Goal: Communication & Community: Answer question/provide support

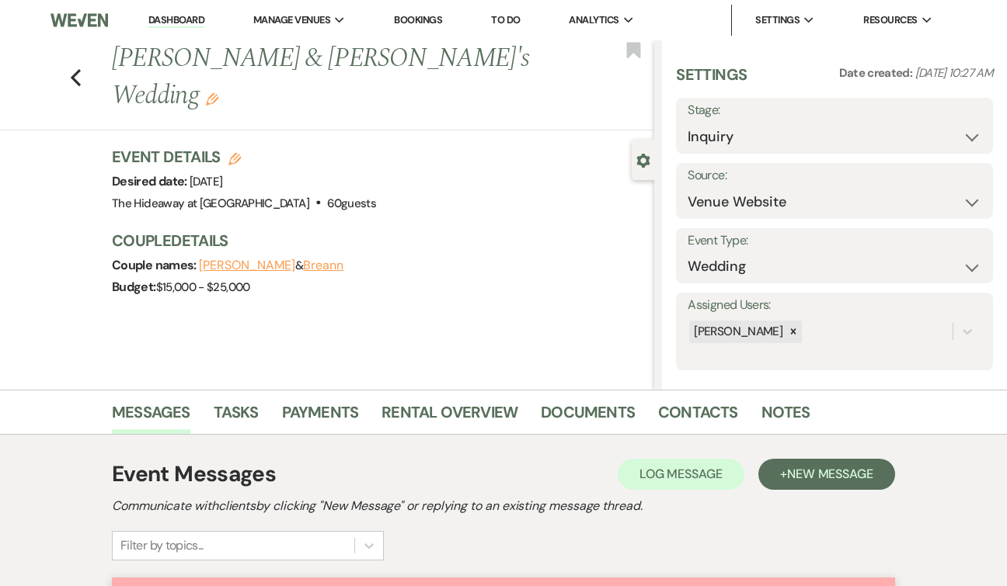
select select "5"
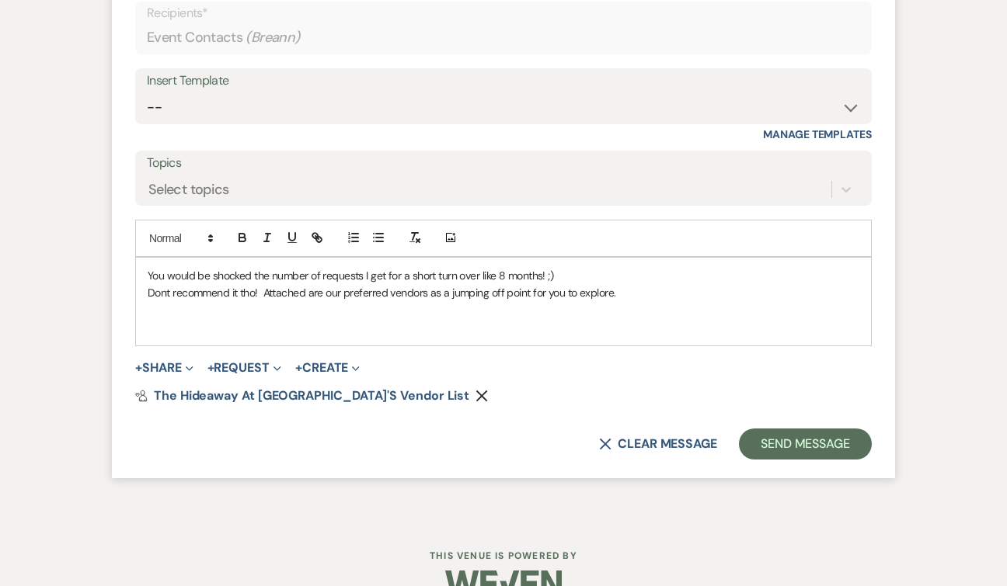
scroll to position [1656, 0]
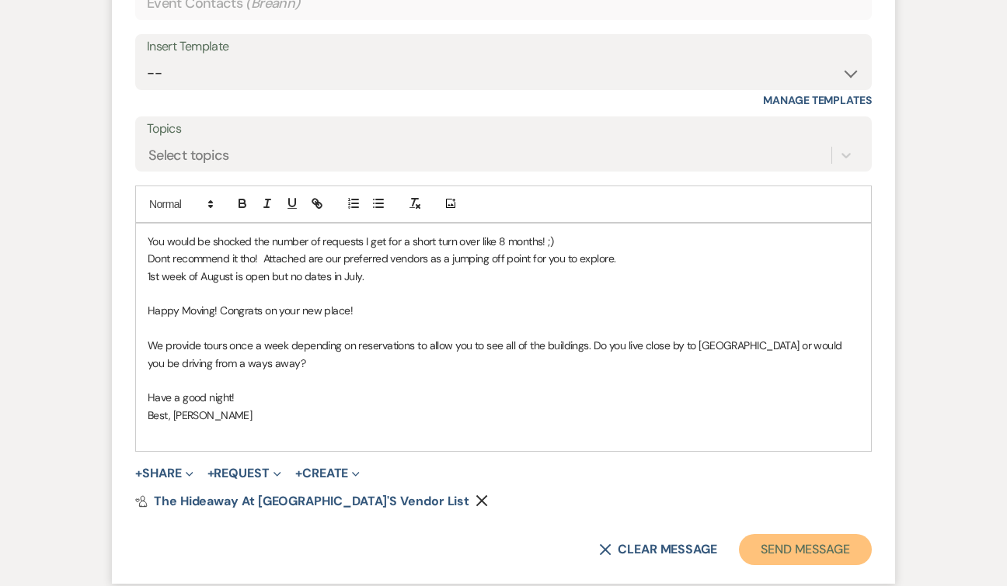
click at [781, 544] on button "Send Message" at bounding box center [805, 549] width 133 height 31
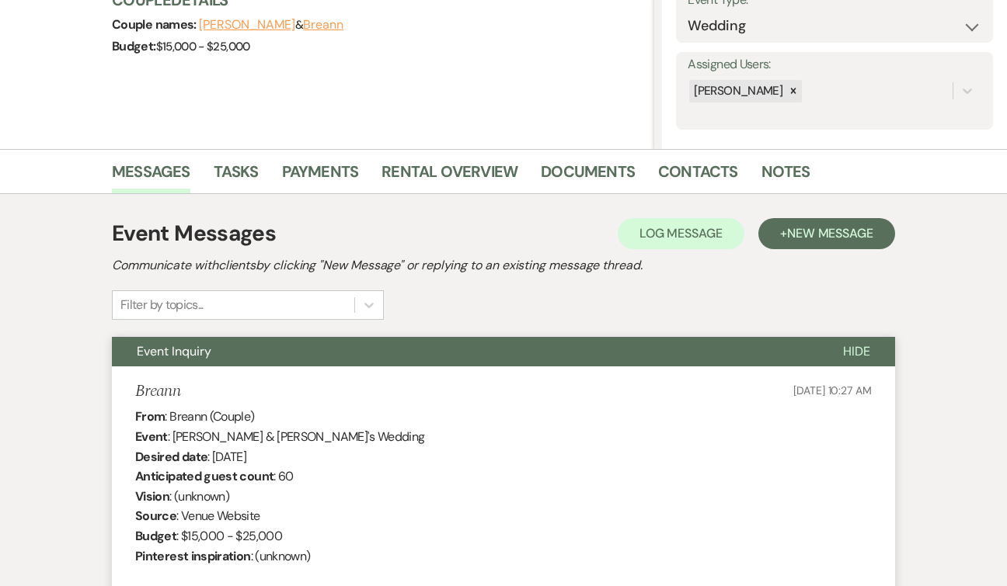
scroll to position [0, 0]
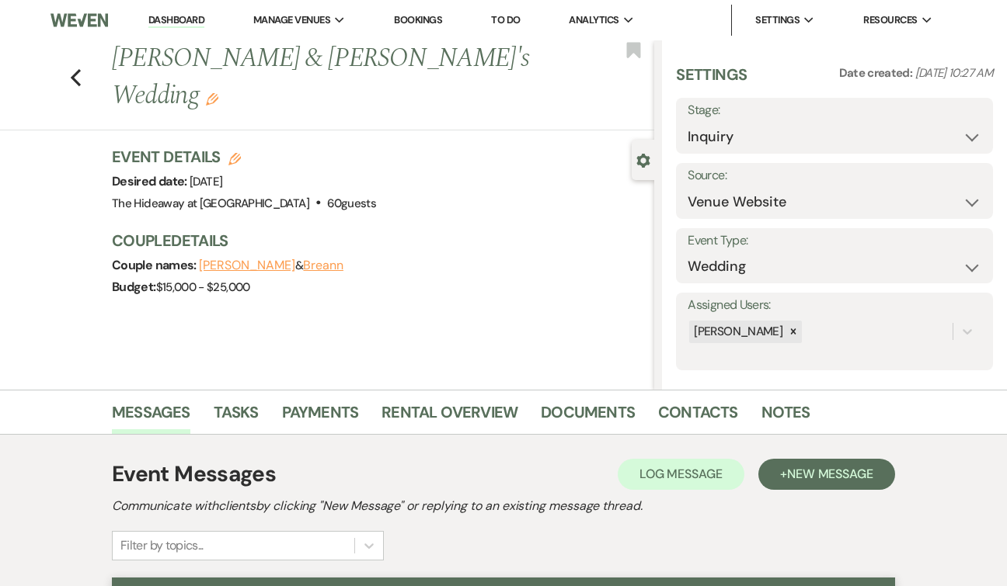
click at [180, 19] on link "Dashboard" at bounding box center [176, 20] width 56 height 15
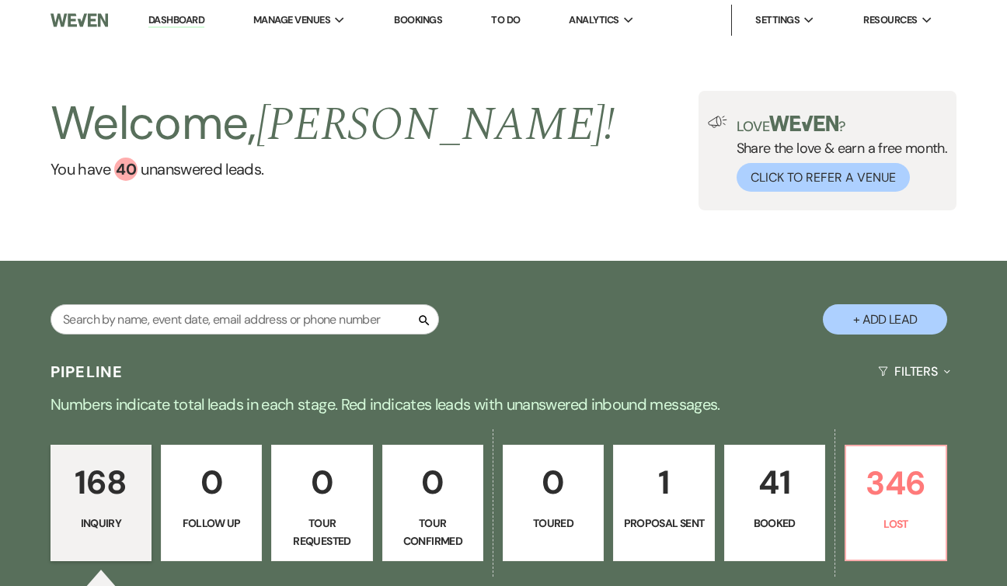
select select "5"
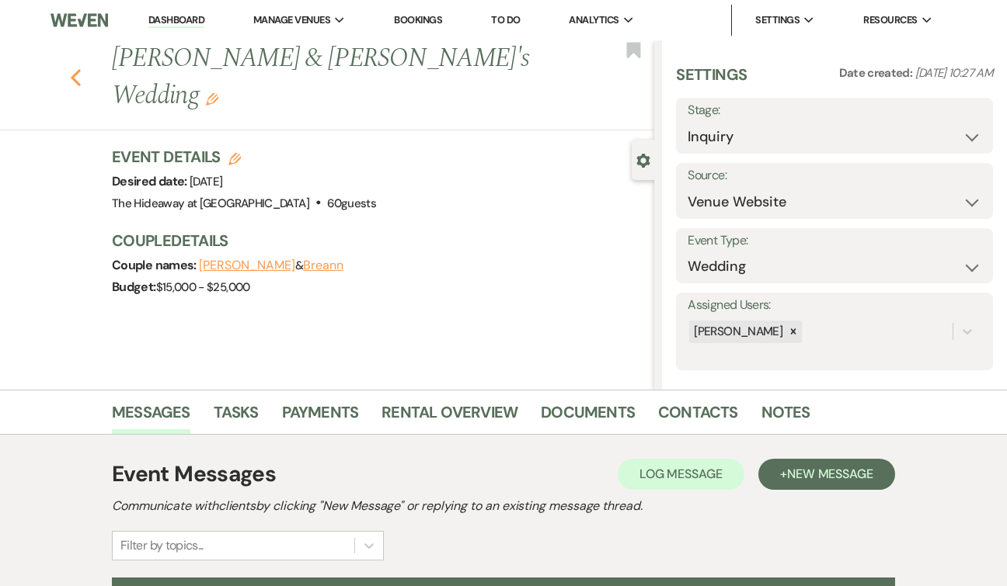
click at [73, 69] on use "button" at bounding box center [76, 77] width 10 height 17
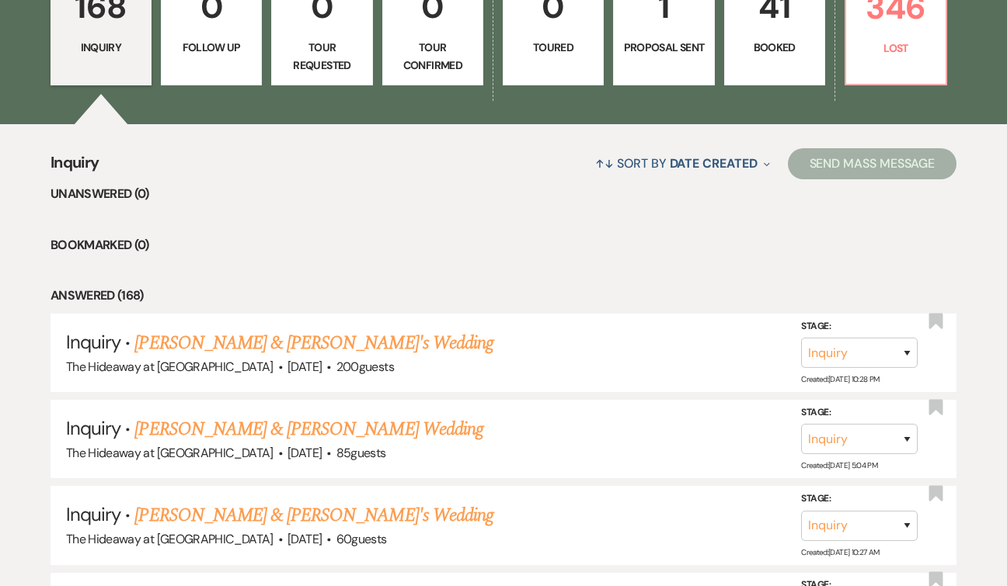
scroll to position [478, 0]
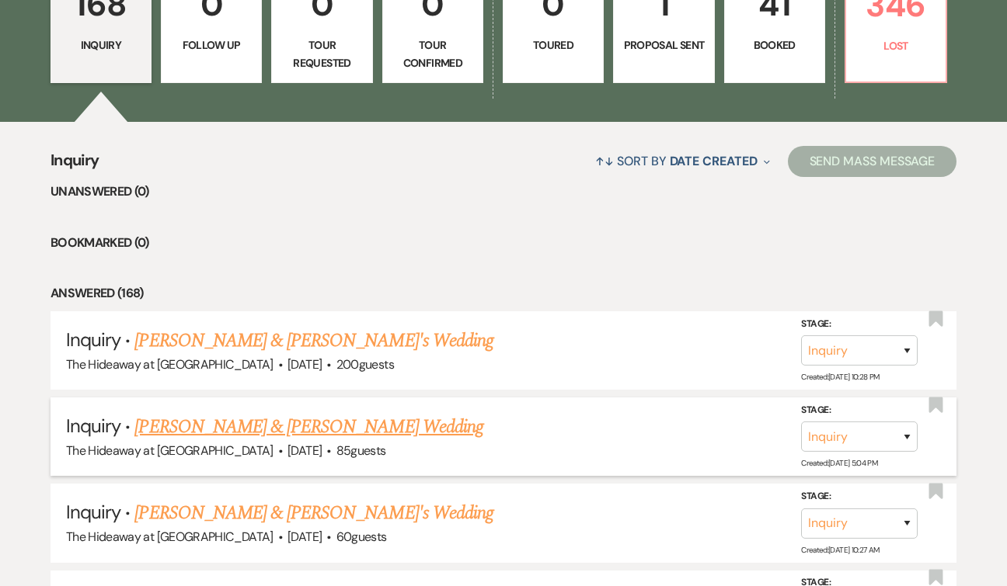
click at [305, 433] on link "[PERSON_NAME] & [PERSON_NAME] Wedding" at bounding box center [308, 427] width 348 height 28
select select "5"
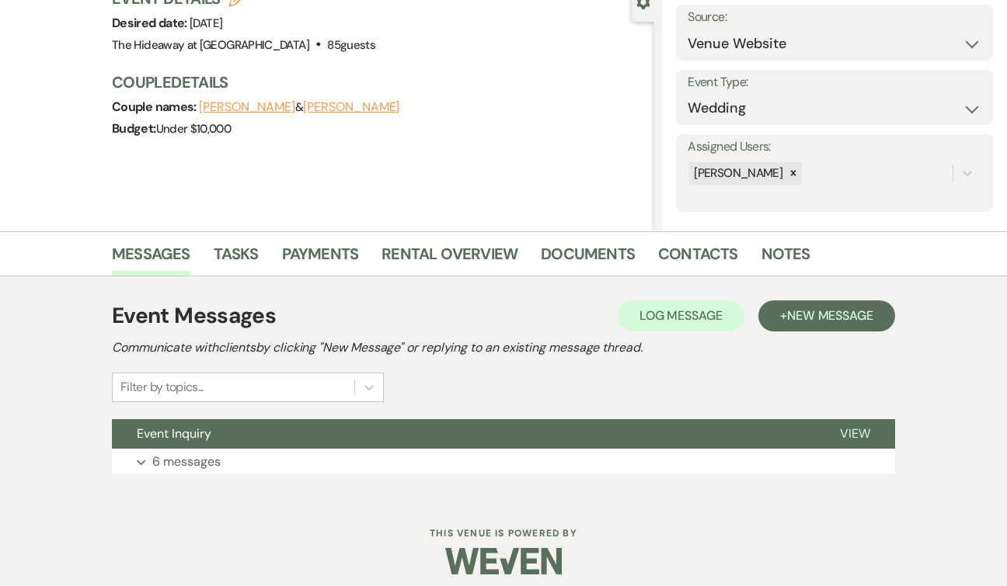
scroll to position [170, 0]
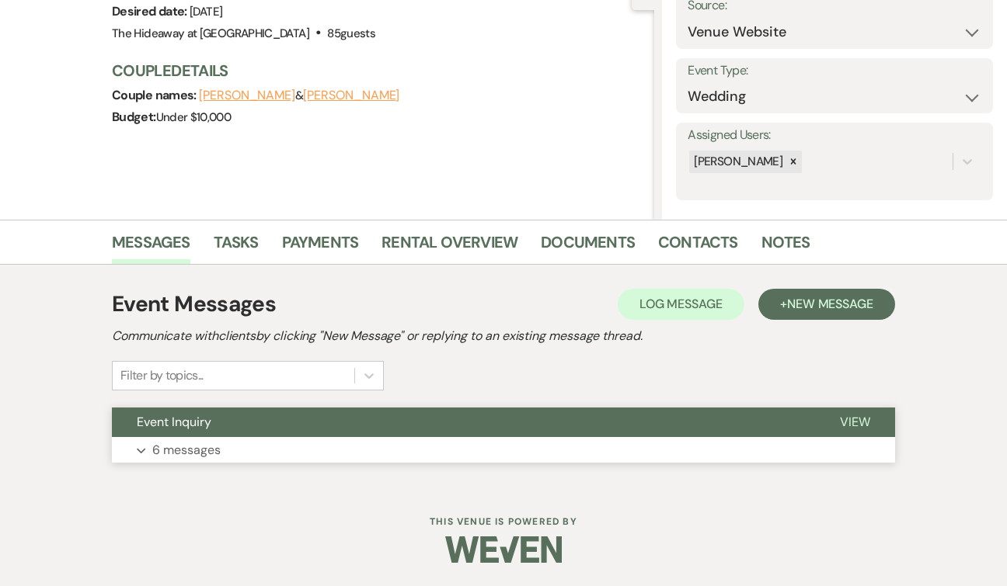
click at [205, 451] on p "6 messages" at bounding box center [186, 450] width 68 height 20
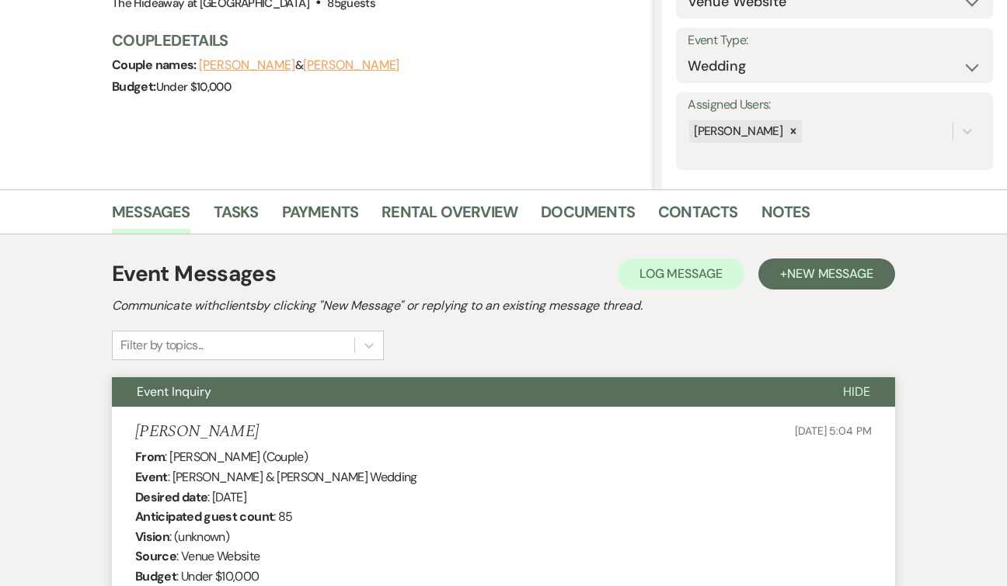
scroll to position [0, 0]
